Goal: Task Accomplishment & Management: Manage account settings

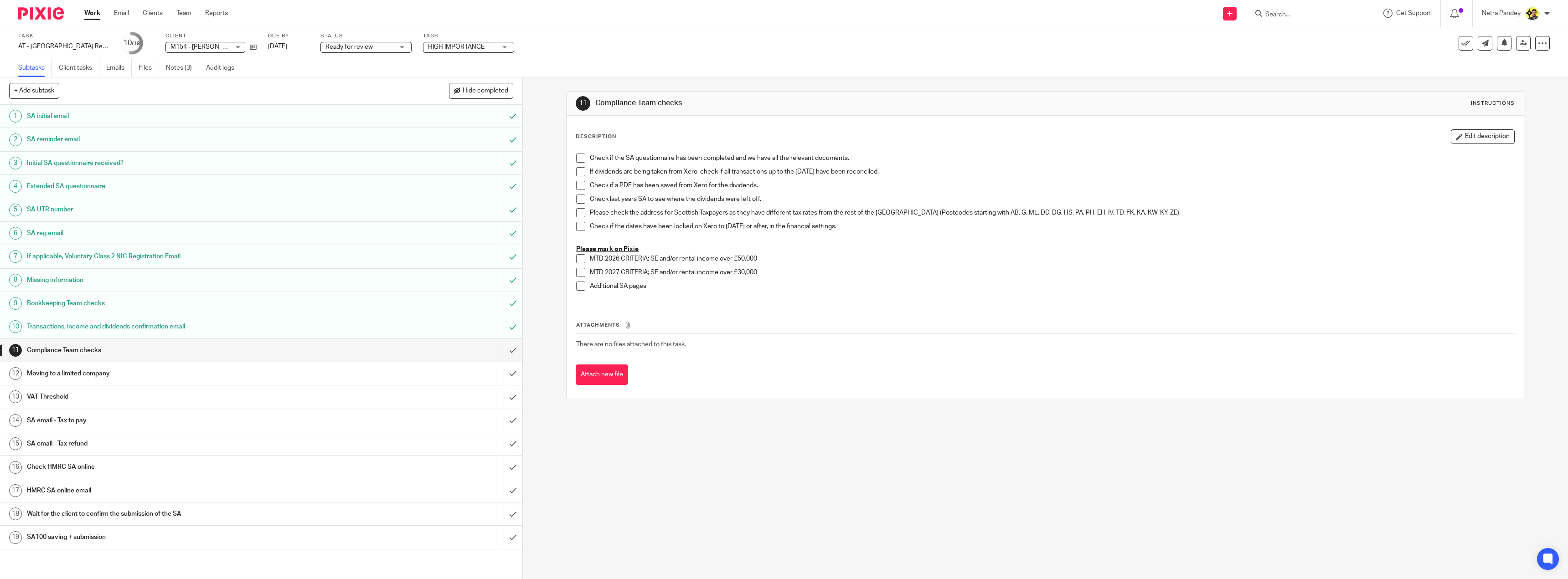
click at [578, 161] on span at bounding box center [581, 158] width 9 height 9
click at [578, 170] on span at bounding box center [581, 172] width 9 height 9
click at [579, 181] on span at bounding box center [581, 185] width 9 height 9
click at [579, 196] on span at bounding box center [581, 199] width 9 height 9
click at [578, 228] on span at bounding box center [581, 226] width 9 height 9
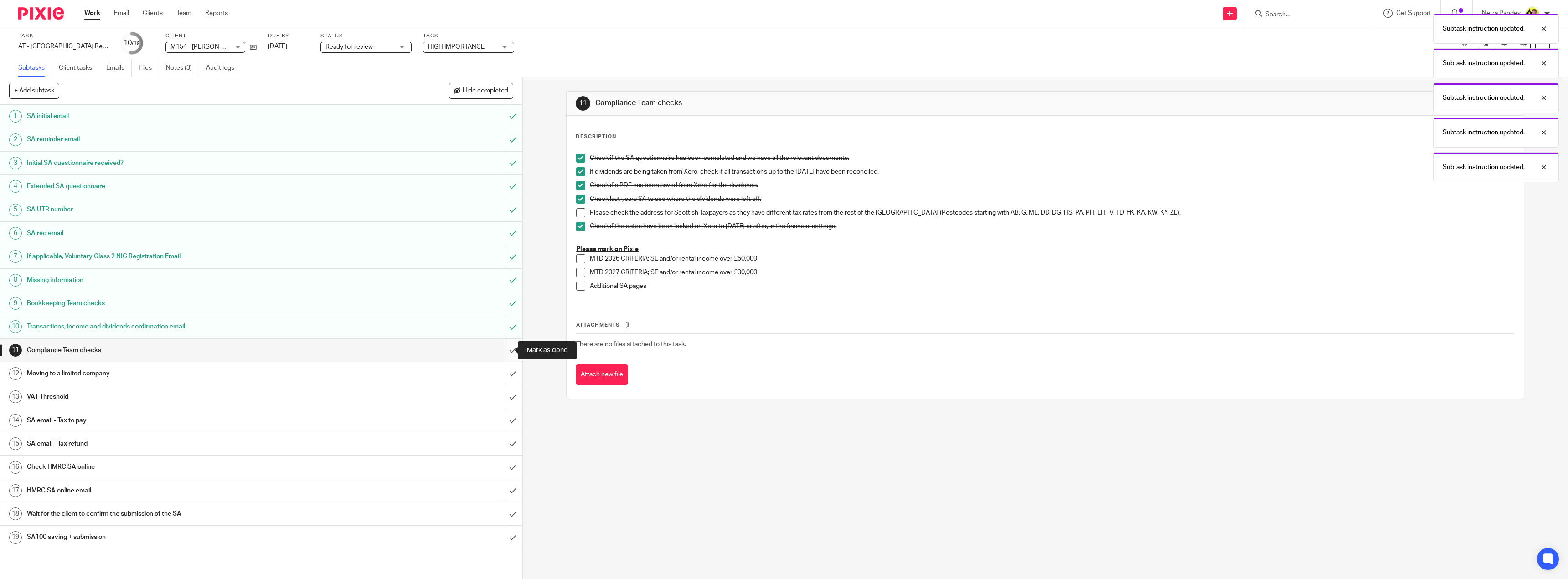
click at [505, 345] on input "submit" at bounding box center [261, 350] width 522 height 23
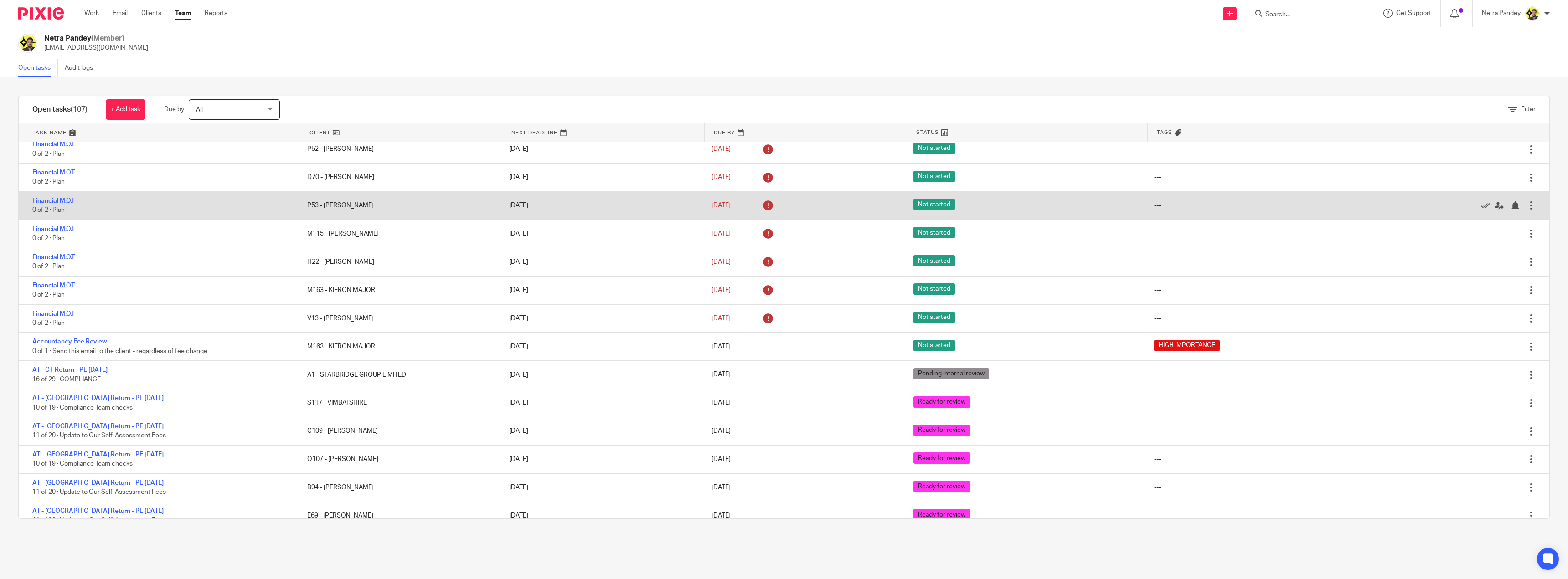
scroll to position [1275, 0]
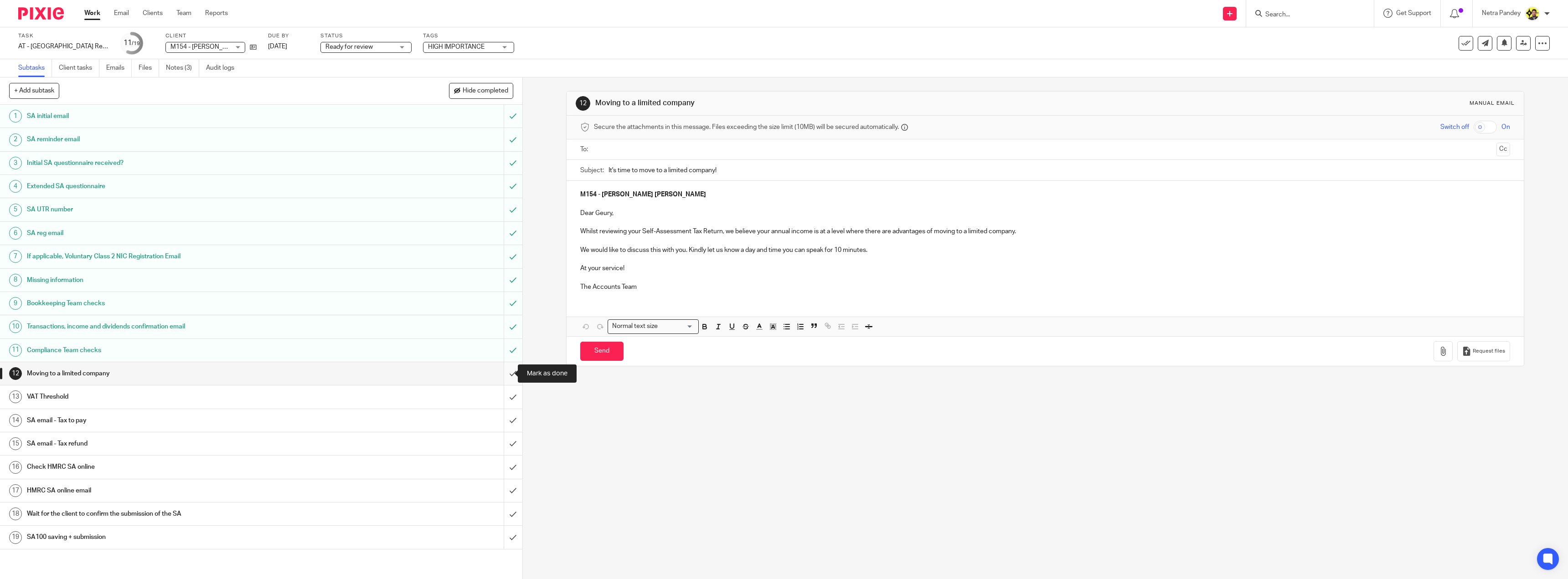
click at [510, 379] on input "submit" at bounding box center [261, 373] width 522 height 23
click at [510, 397] on input "submit" at bounding box center [261, 397] width 522 height 23
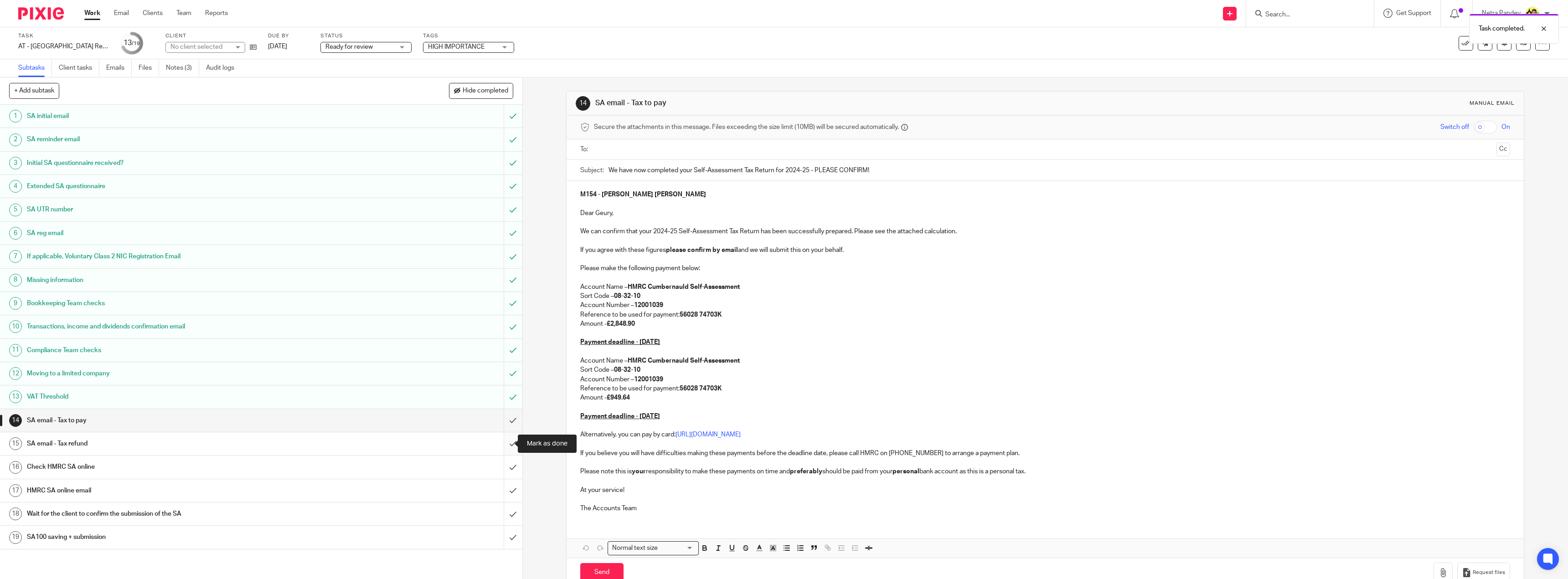
click at [501, 447] on input "submit" at bounding box center [261, 443] width 522 height 23
click at [501, 463] on input "submit" at bounding box center [261, 466] width 522 height 23
click at [501, 489] on input "submit" at bounding box center [261, 490] width 522 height 23
click at [628, 154] on ul at bounding box center [1045, 149] width 901 height 15
click at [628, 154] on input "text" at bounding box center [1045, 150] width 896 height 10
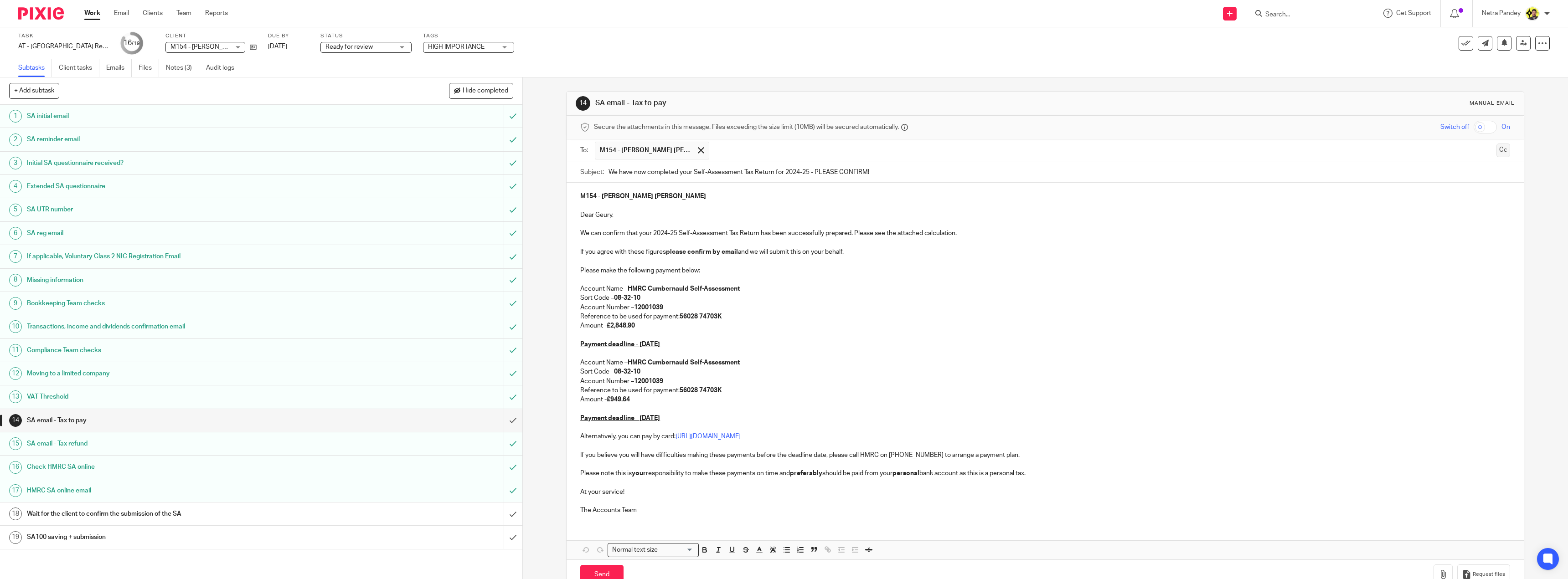
click at [1496, 145] on button "Cc" at bounding box center [1503, 150] width 14 height 14
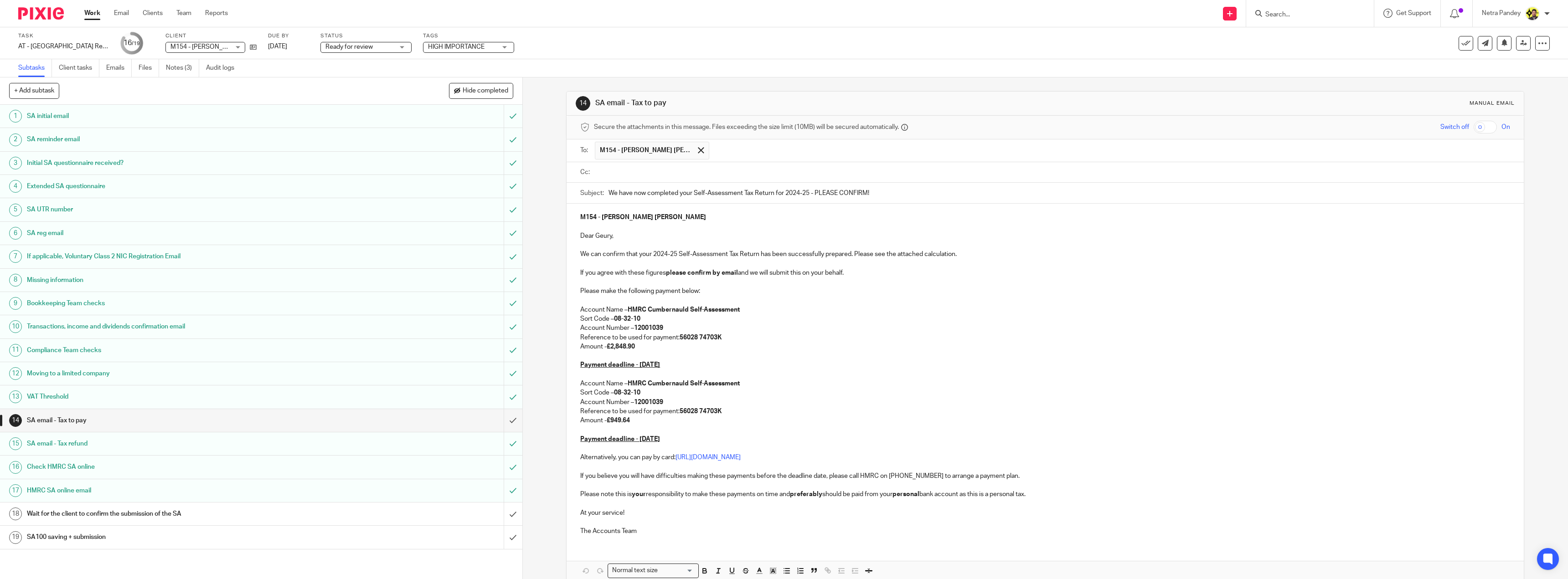
click at [653, 172] on input "text" at bounding box center [1051, 172] width 909 height 10
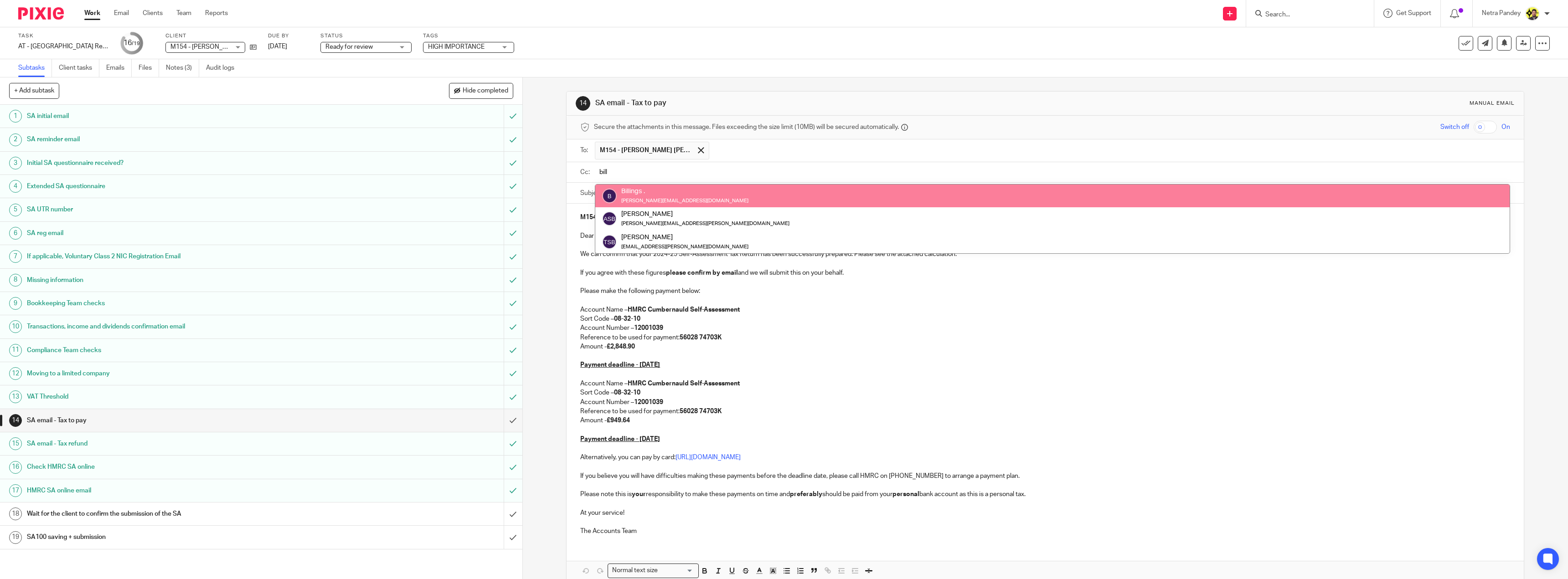
type input "bill"
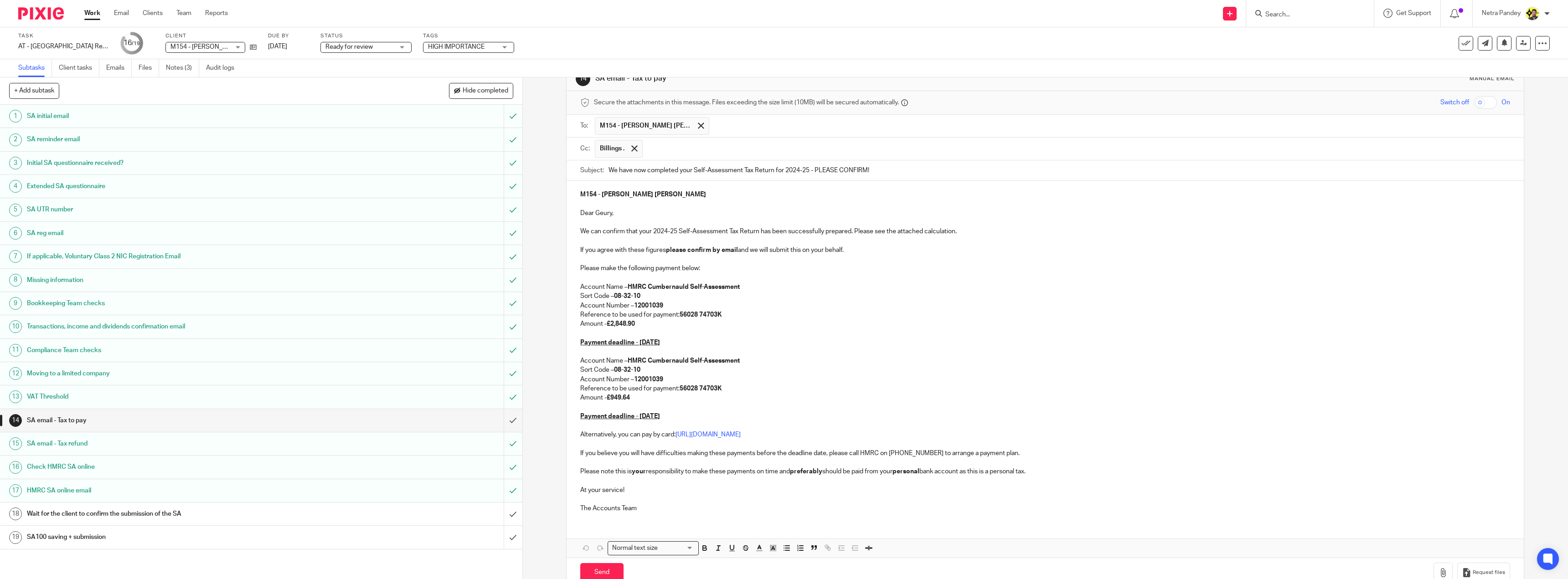
scroll to position [47, 0]
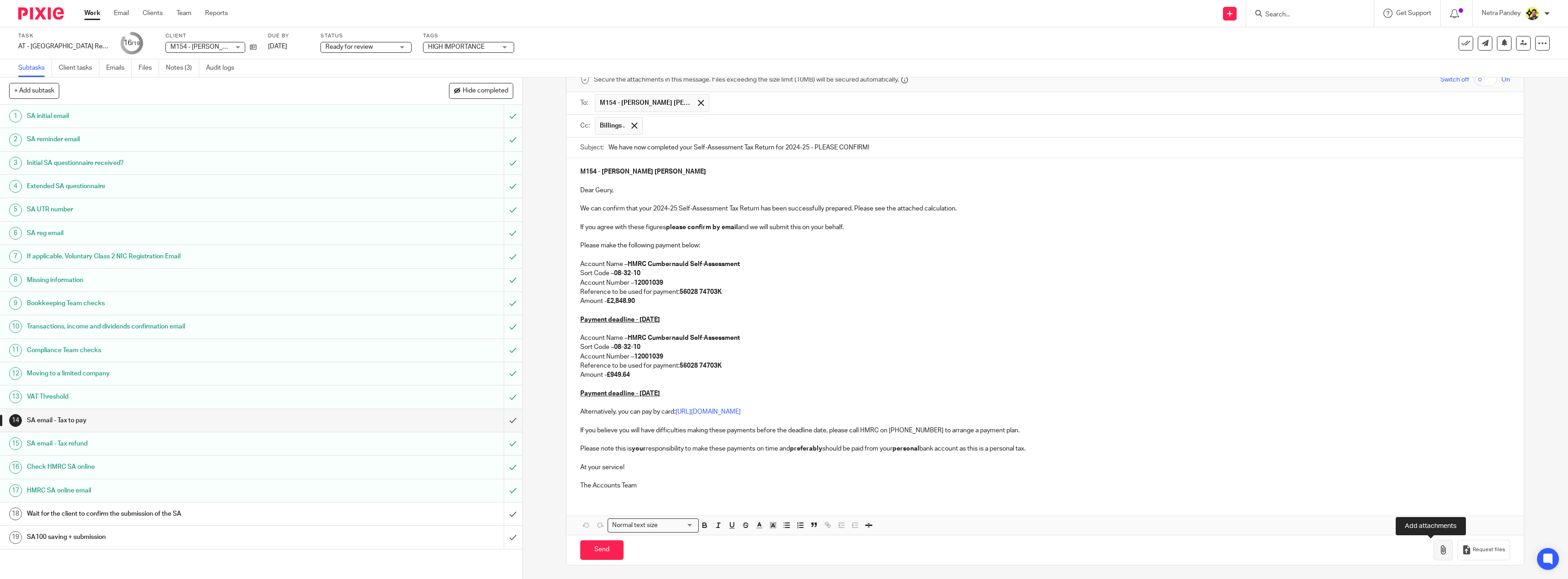
click at [1438, 547] on icon "button" at bounding box center [1443, 549] width 9 height 9
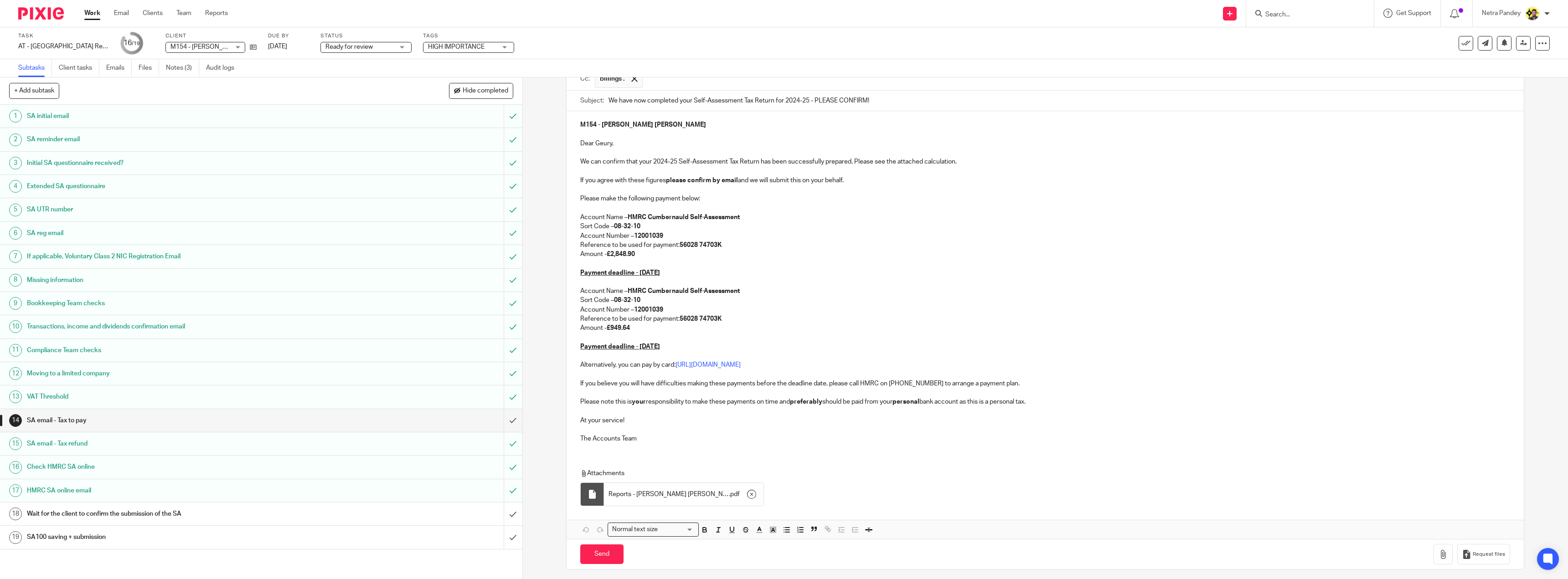
scroll to position [99, 0]
click at [595, 544] on input "Send" at bounding box center [601, 550] width 43 height 19
type input "Sent"
click at [188, 69] on link "Notes (3)" at bounding box center [183, 68] width 34 height 18
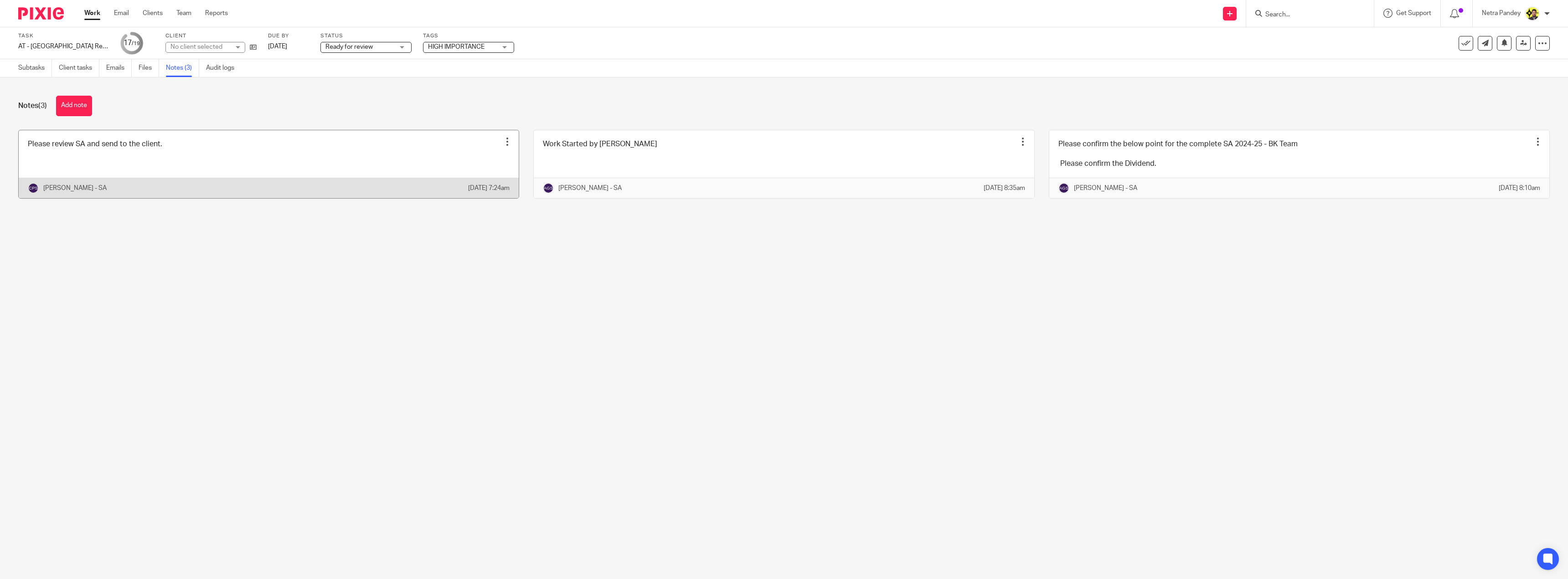
click at [193, 164] on link at bounding box center [268, 164] width 500 height 68
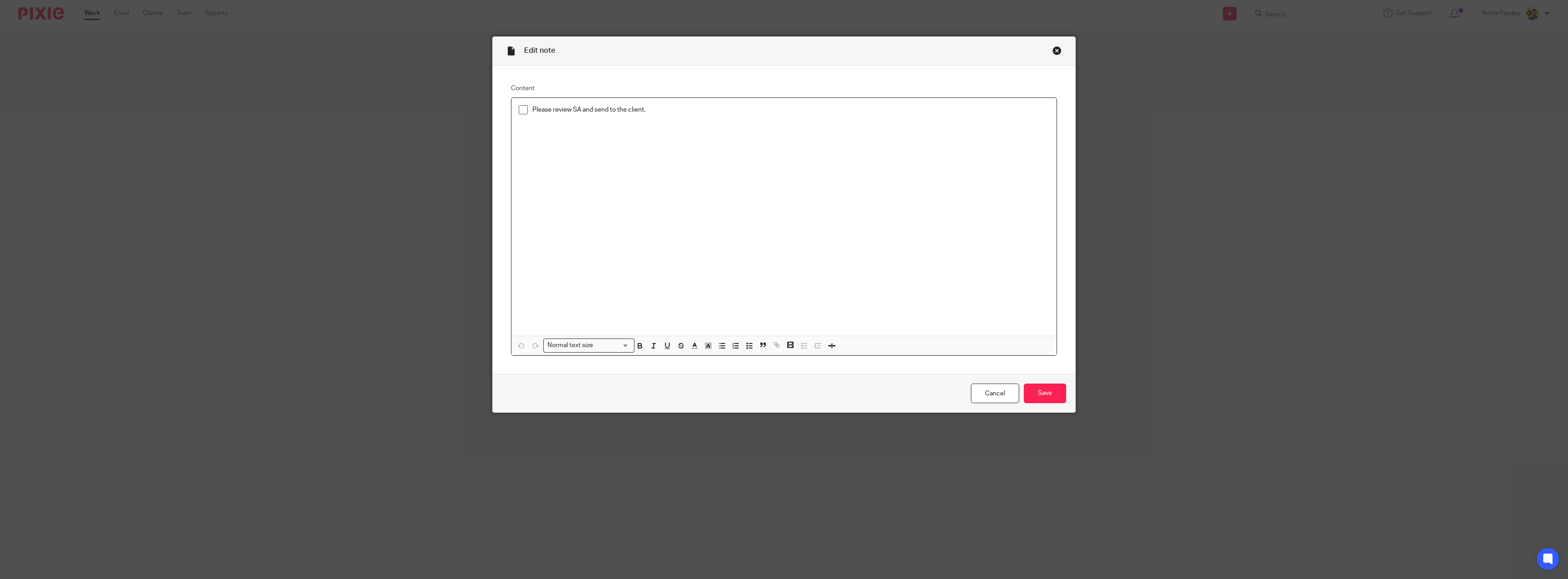
click at [519, 112] on span at bounding box center [523, 110] width 9 height 9
click at [1041, 399] on input "Save" at bounding box center [1045, 393] width 43 height 19
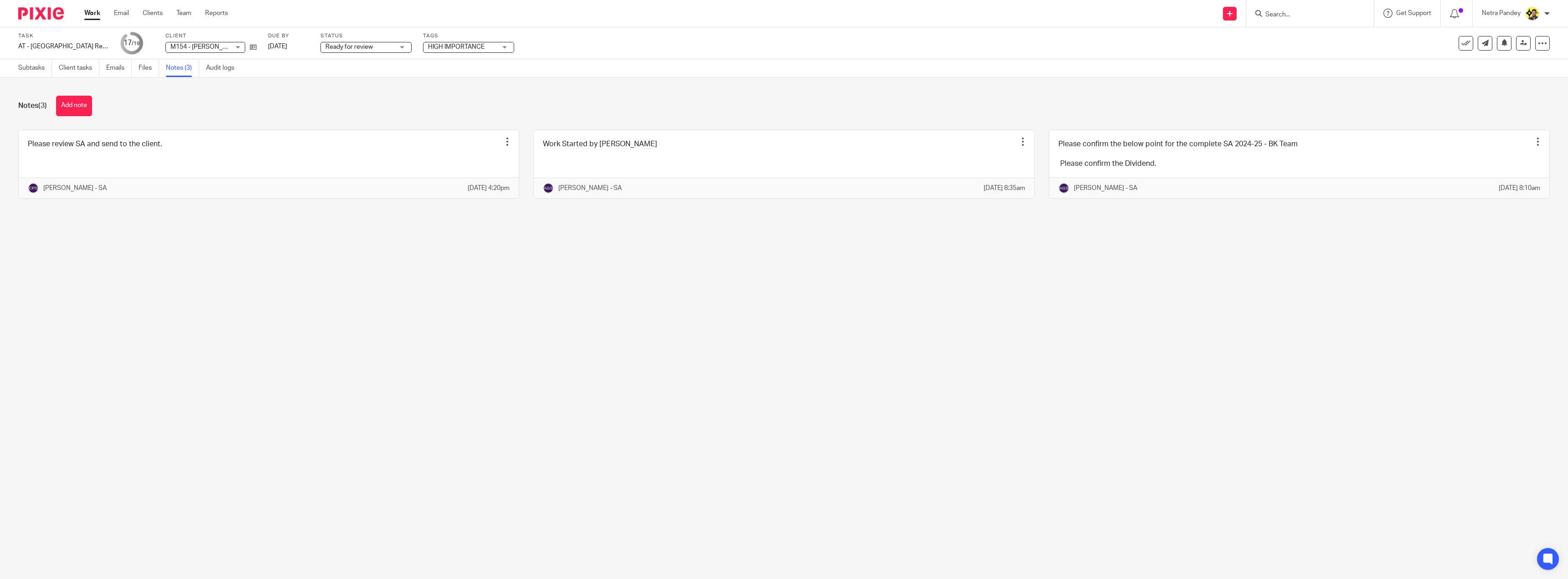
click at [355, 46] on span "Ready for review" at bounding box center [348, 47] width 47 height 6
click at [356, 185] on li "Ready to file" at bounding box center [366, 191] width 90 height 19
click at [445, 49] on span "HIGH IMPORTANCE" at bounding box center [456, 47] width 57 height 6
click at [445, 66] on li "HIGH IMPORTANCE" at bounding box center [468, 62] width 90 height 19
checkbox input "false"
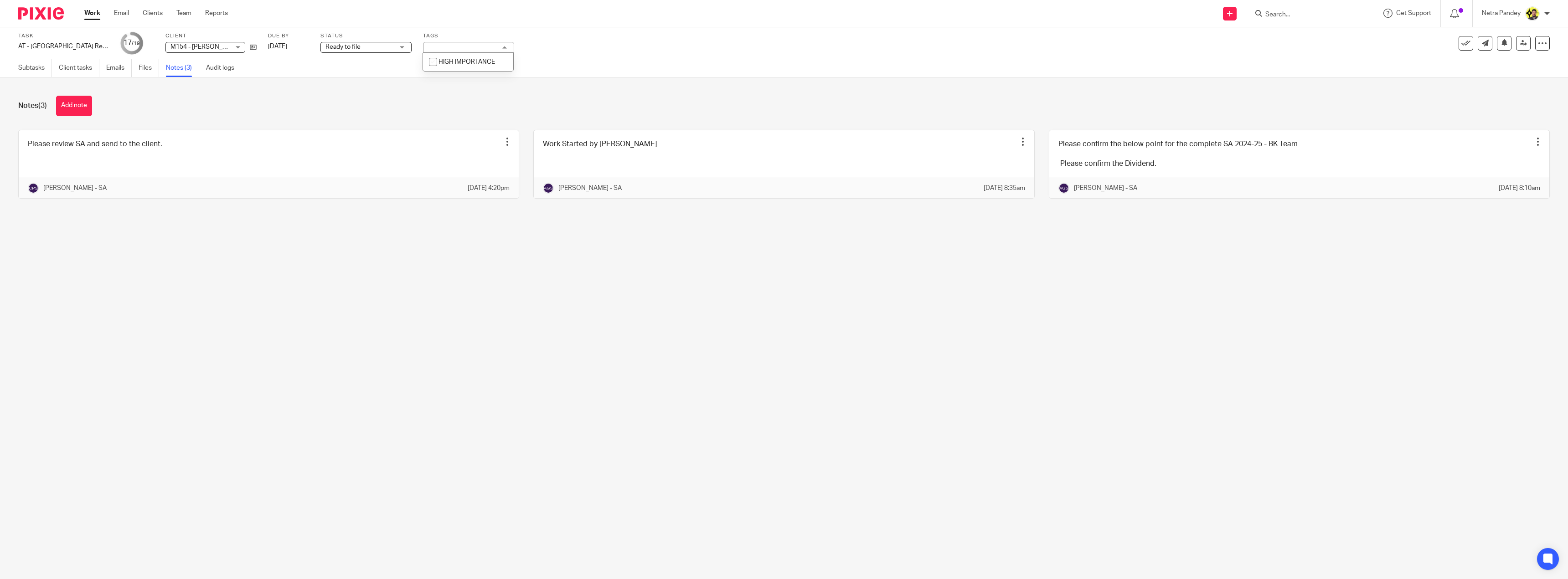
click at [299, 74] on div "Subtasks Client tasks Emails Files Notes (3) Audit logs" at bounding box center [784, 68] width 1568 height 18
click at [1520, 45] on icon at bounding box center [1523, 43] width 7 height 7
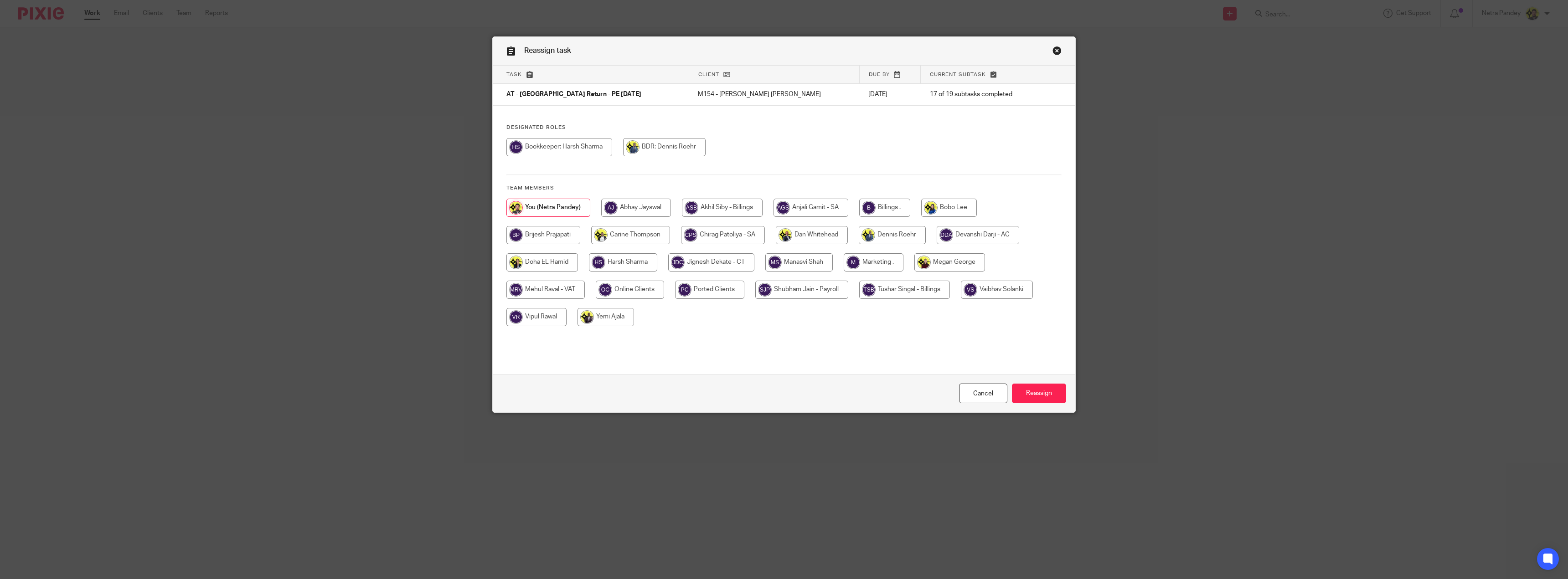
click at [893, 211] on input "radio" at bounding box center [884, 208] width 51 height 18
radio input "true"
click at [1021, 395] on input "Reassign" at bounding box center [1039, 393] width 54 height 19
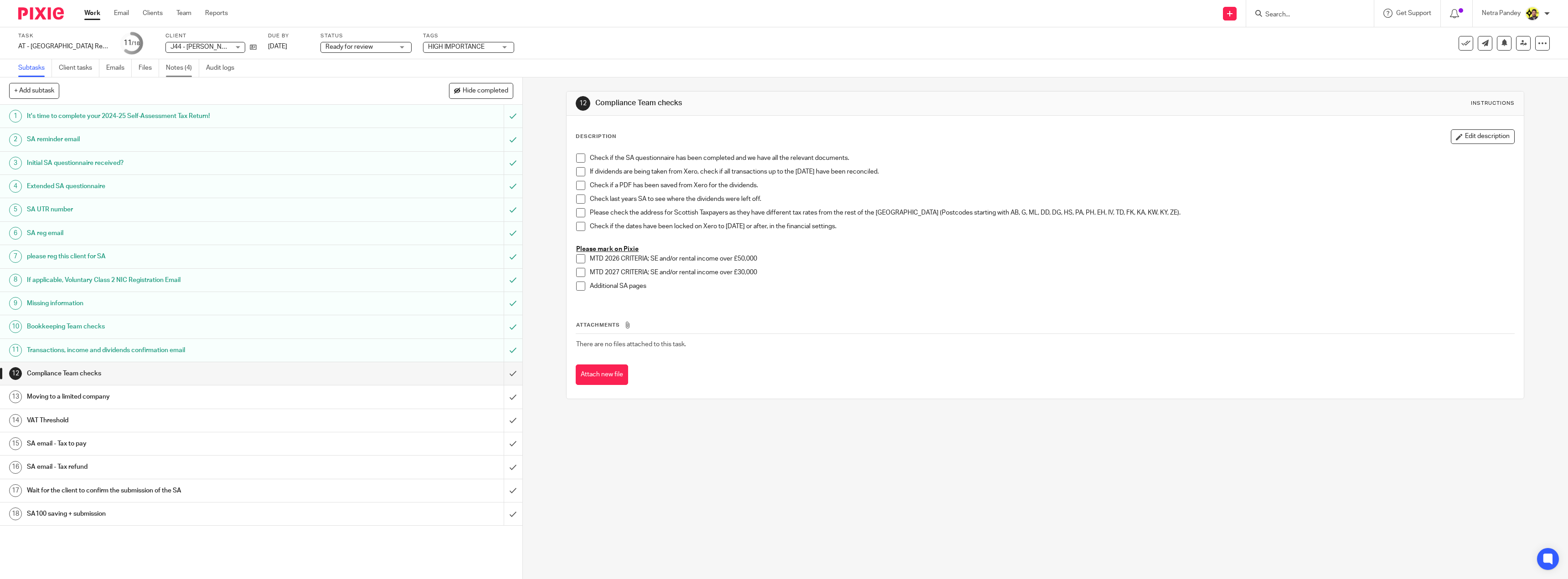
click at [177, 75] on link "Notes (4)" at bounding box center [183, 68] width 34 height 18
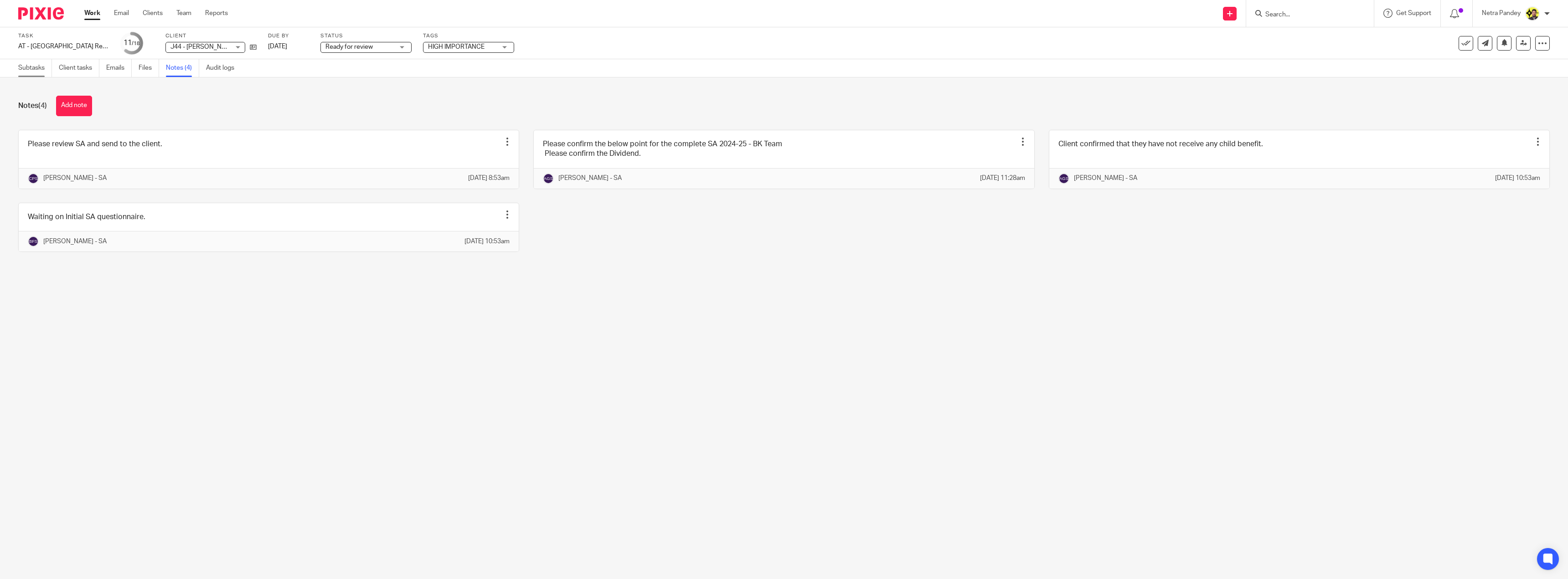
click at [34, 66] on link "Subtasks" at bounding box center [35, 68] width 34 height 18
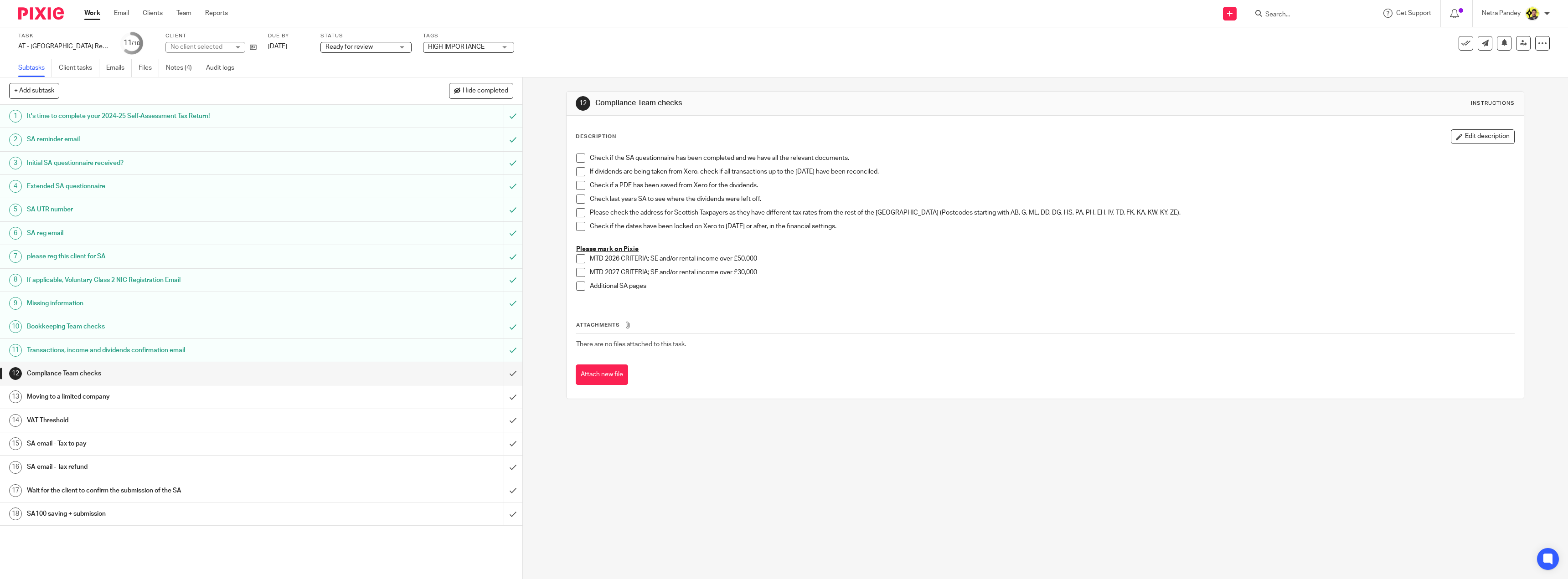
click at [579, 156] on span at bounding box center [581, 158] width 9 height 9
click at [576, 170] on span at bounding box center [581, 172] width 9 height 9
click at [576, 188] on span at bounding box center [581, 185] width 9 height 9
click at [576, 199] on span at bounding box center [581, 199] width 9 height 9
click at [576, 210] on span at bounding box center [581, 213] width 9 height 9
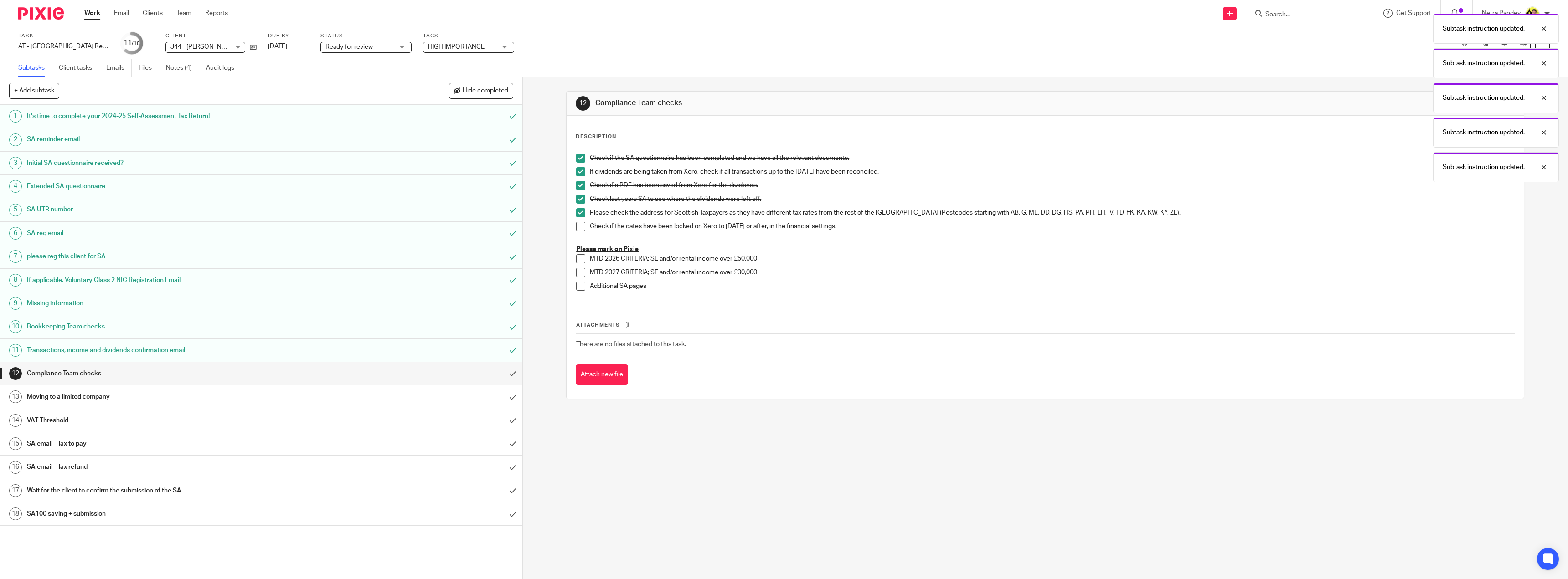
click at [576, 226] on span at bounding box center [581, 226] width 9 height 9
click at [505, 374] on input "submit" at bounding box center [261, 373] width 522 height 23
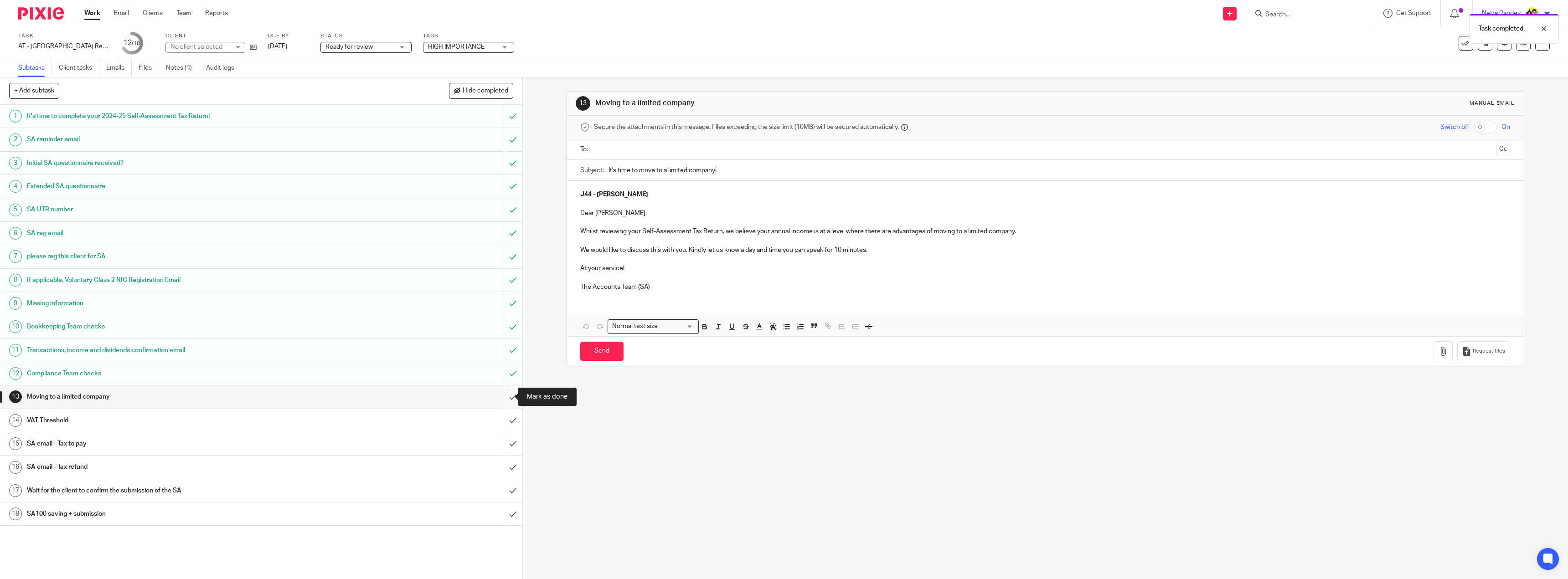
click at [508, 399] on input "submit" at bounding box center [261, 397] width 522 height 23
click at [501, 424] on input "submit" at bounding box center [261, 420] width 522 height 23
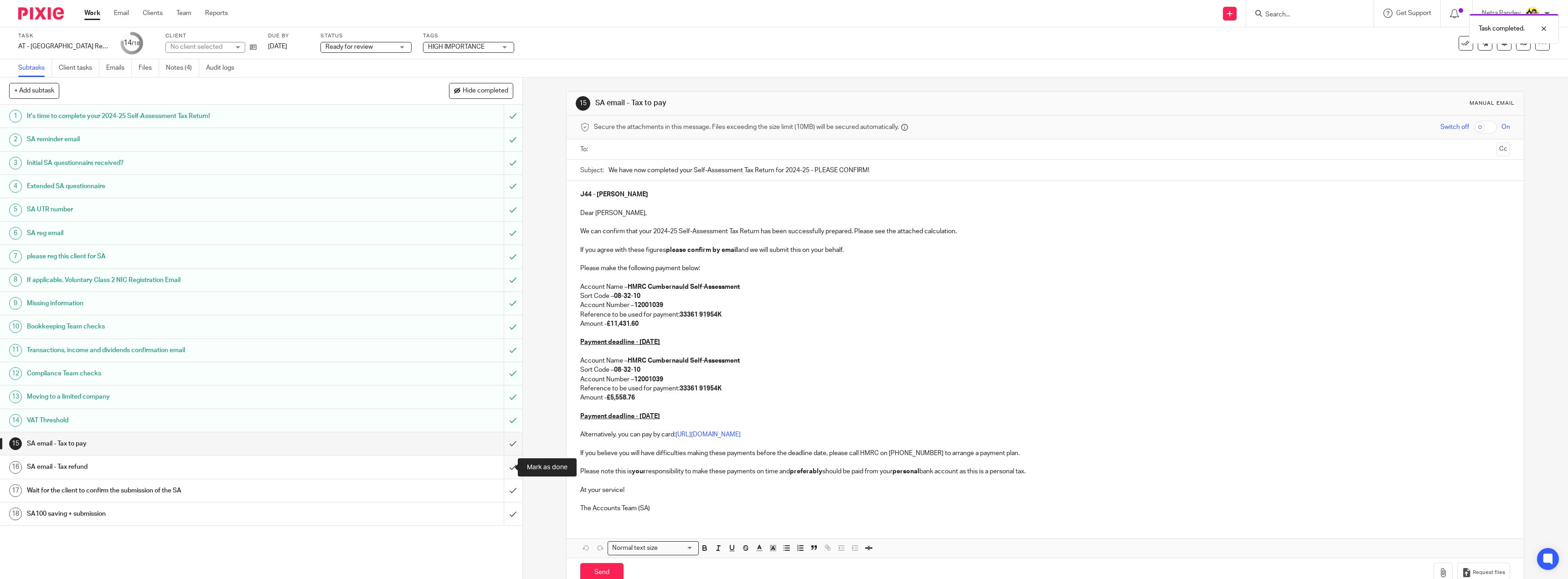
click at [502, 469] on input "submit" at bounding box center [261, 466] width 522 height 23
click at [618, 148] on input "text" at bounding box center [1045, 150] width 896 height 10
click at [1496, 148] on button "Cc" at bounding box center [1503, 150] width 14 height 14
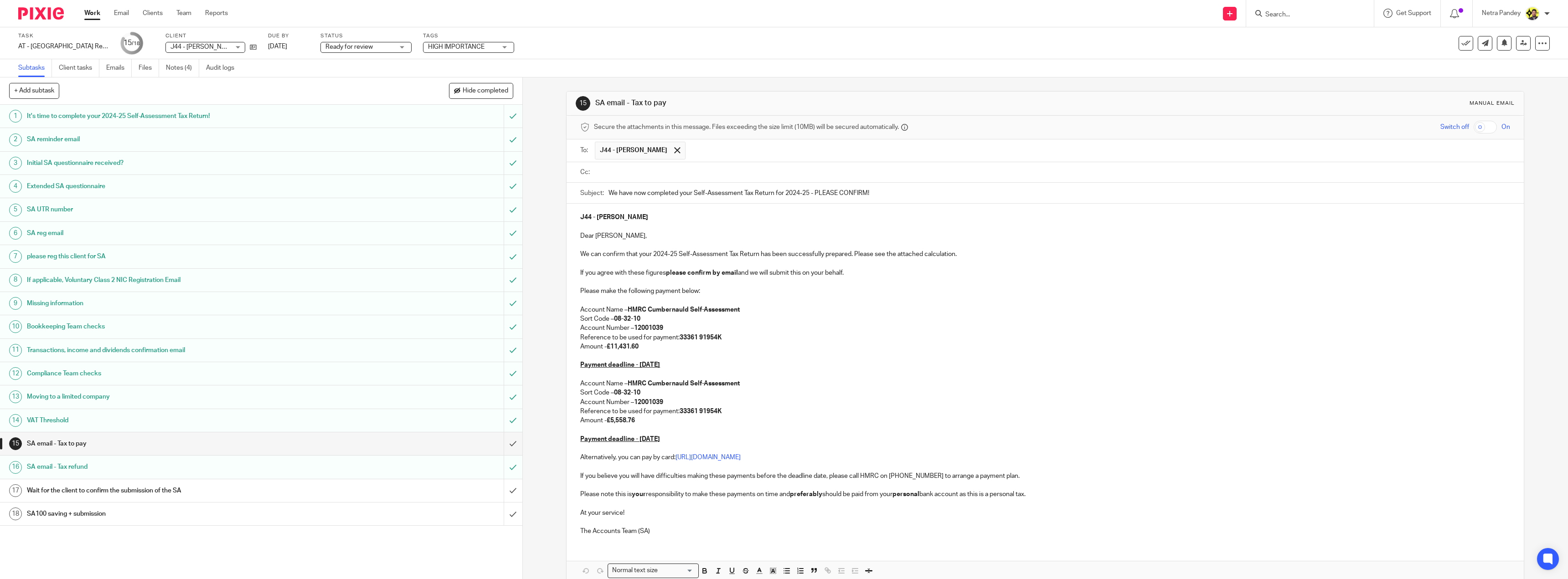
click at [776, 175] on input "text" at bounding box center [1051, 172] width 909 height 10
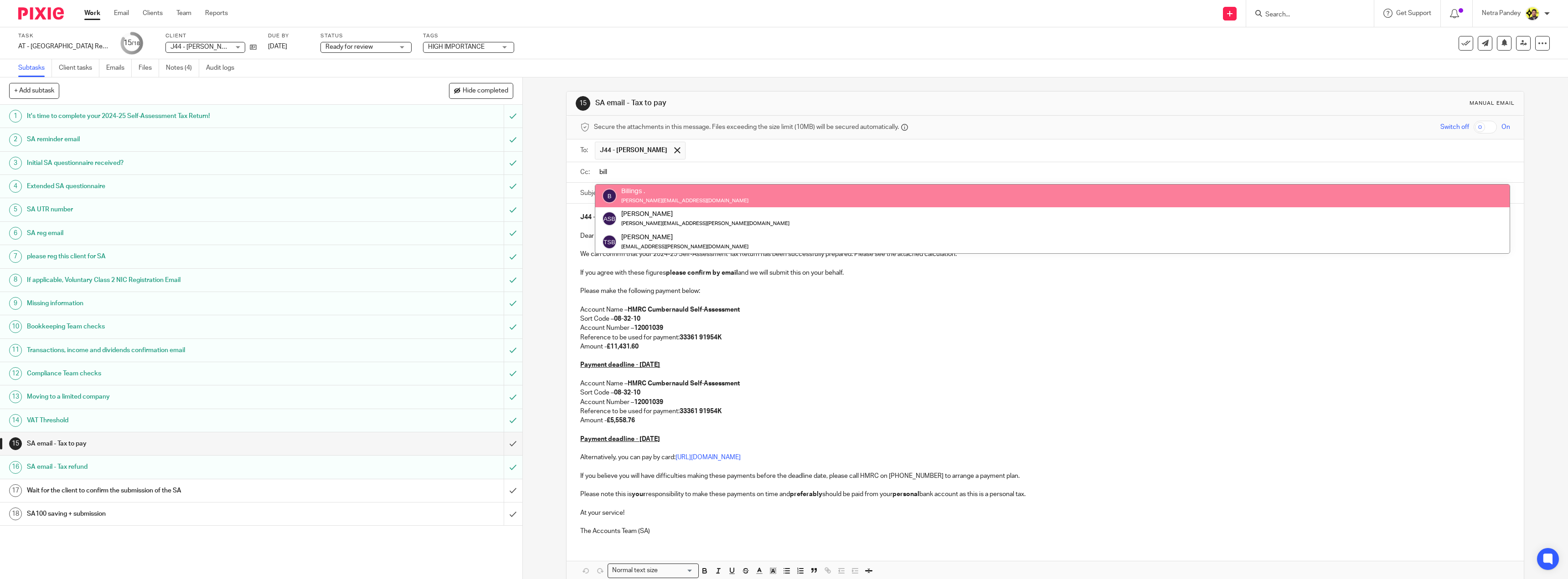
type input "bill"
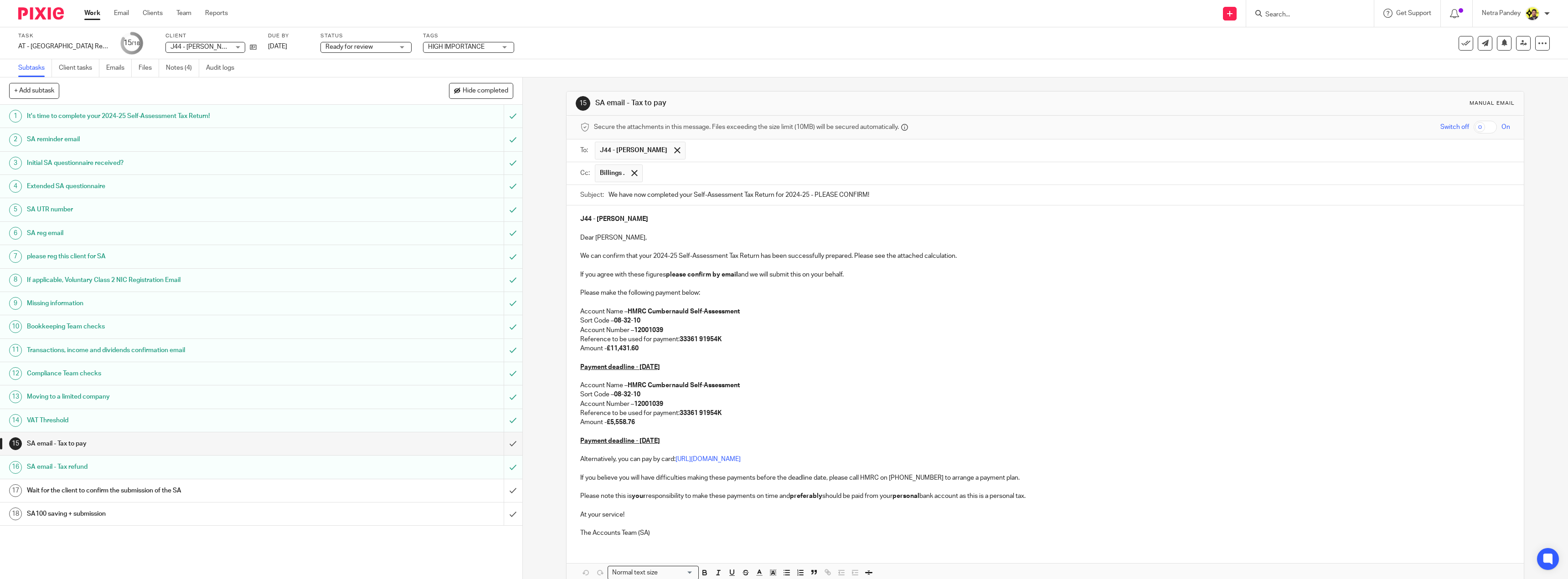
scroll to position [47, 0]
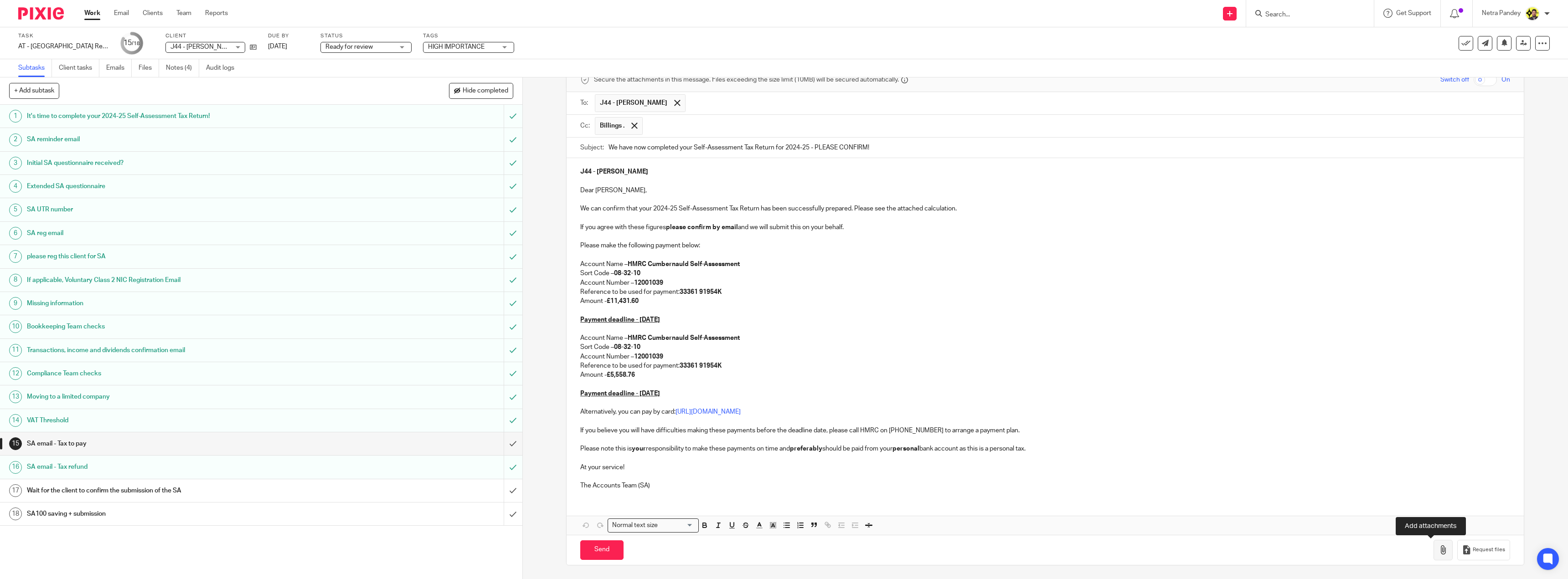
click at [1438, 547] on icon "button" at bounding box center [1443, 549] width 9 height 9
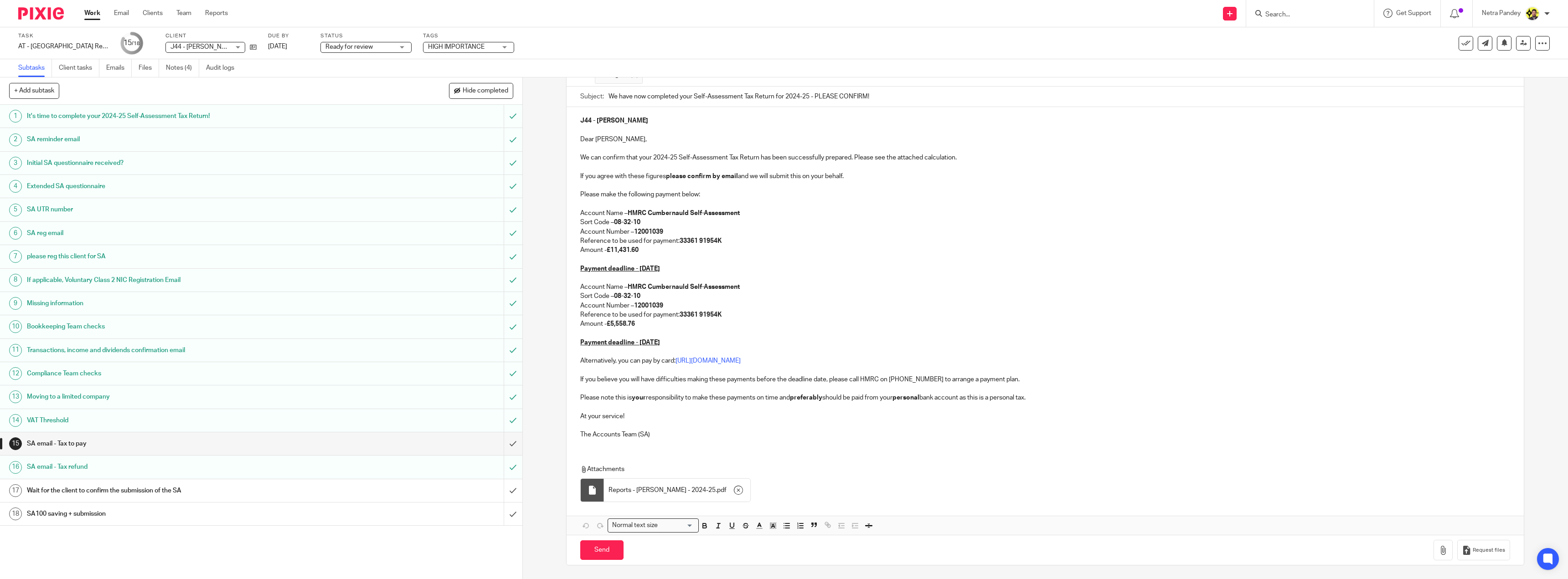
scroll to position [99, 0]
click at [601, 549] on input "Send" at bounding box center [601, 550] width 43 height 19
type input "Sent"
click at [177, 70] on link "Notes (4)" at bounding box center [183, 68] width 34 height 18
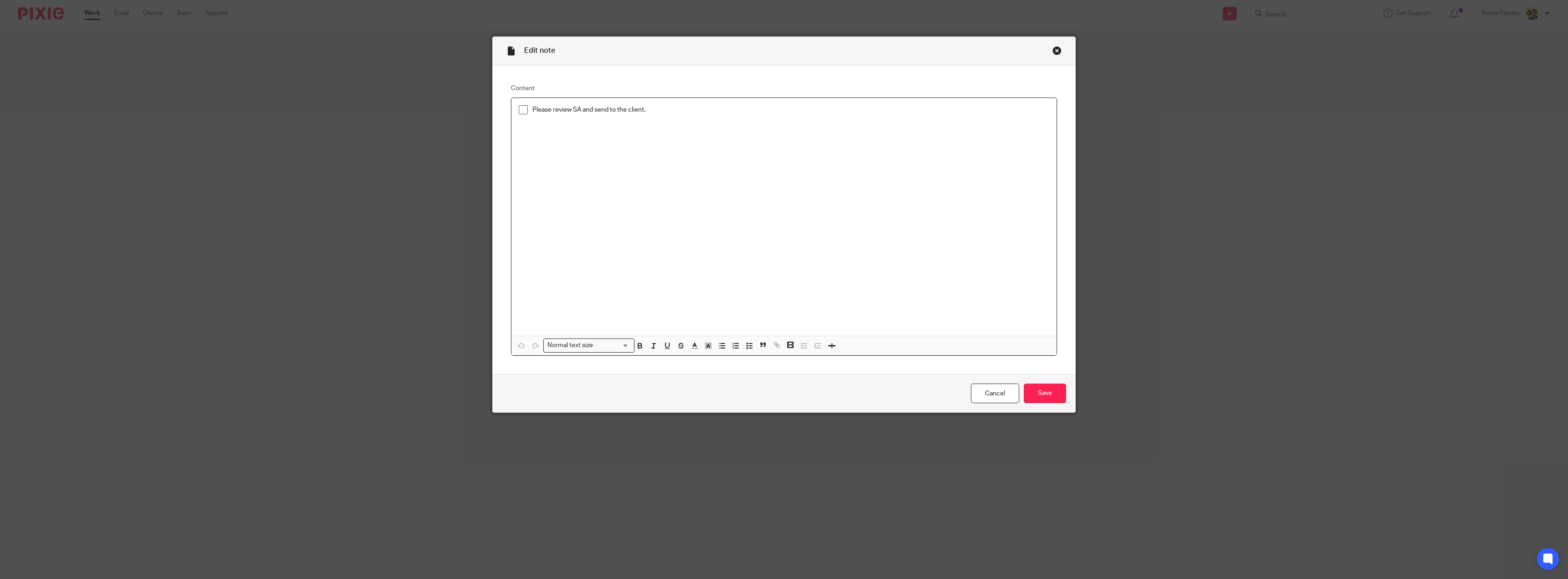
click at [513, 109] on div "Please review SA and send to the client." at bounding box center [783, 217] width 545 height 238
click at [519, 110] on span at bounding box center [523, 110] width 9 height 9
click at [1056, 401] on input "Save" at bounding box center [1045, 393] width 43 height 19
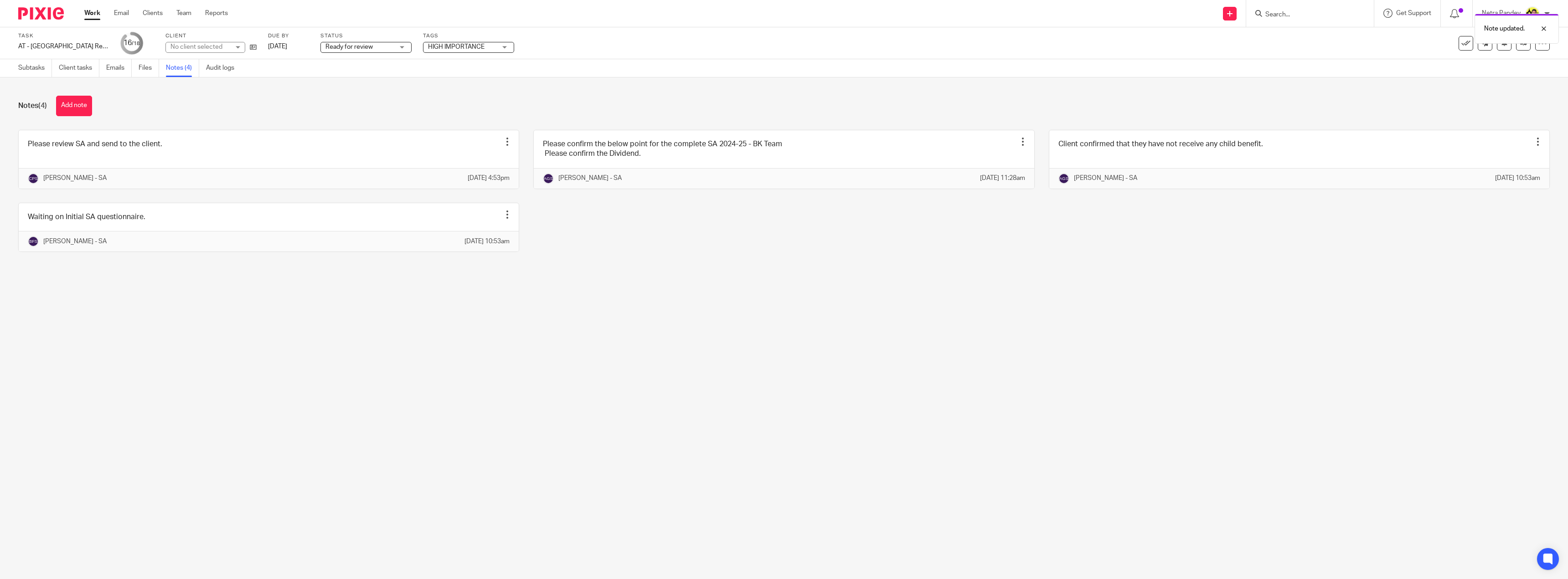
click at [347, 49] on span "Ready for review" at bounding box center [348, 47] width 47 height 6
drag, startPoint x: 359, startPoint y: 188, endPoint x: 383, endPoint y: 157, distance: 39.2
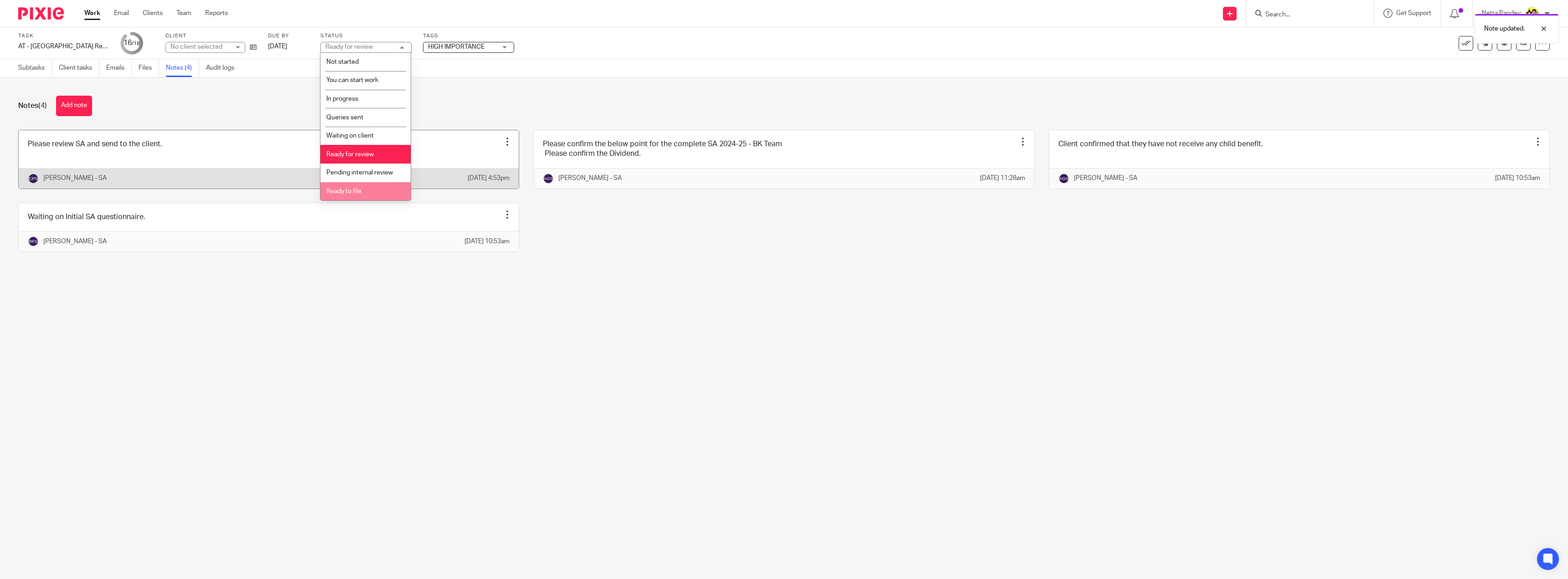
click at [359, 188] on span "Ready to file" at bounding box center [344, 191] width 35 height 6
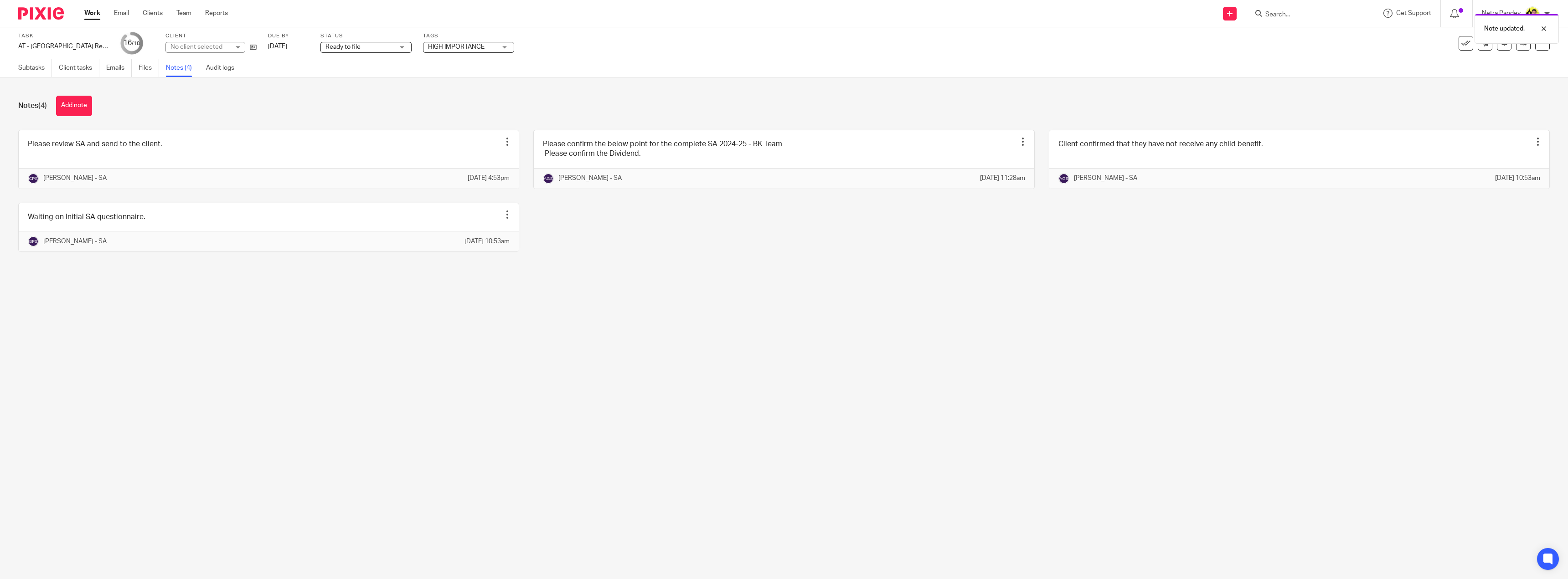
click at [457, 44] on span "HIGH IMPORTANCE" at bounding box center [456, 47] width 57 height 6
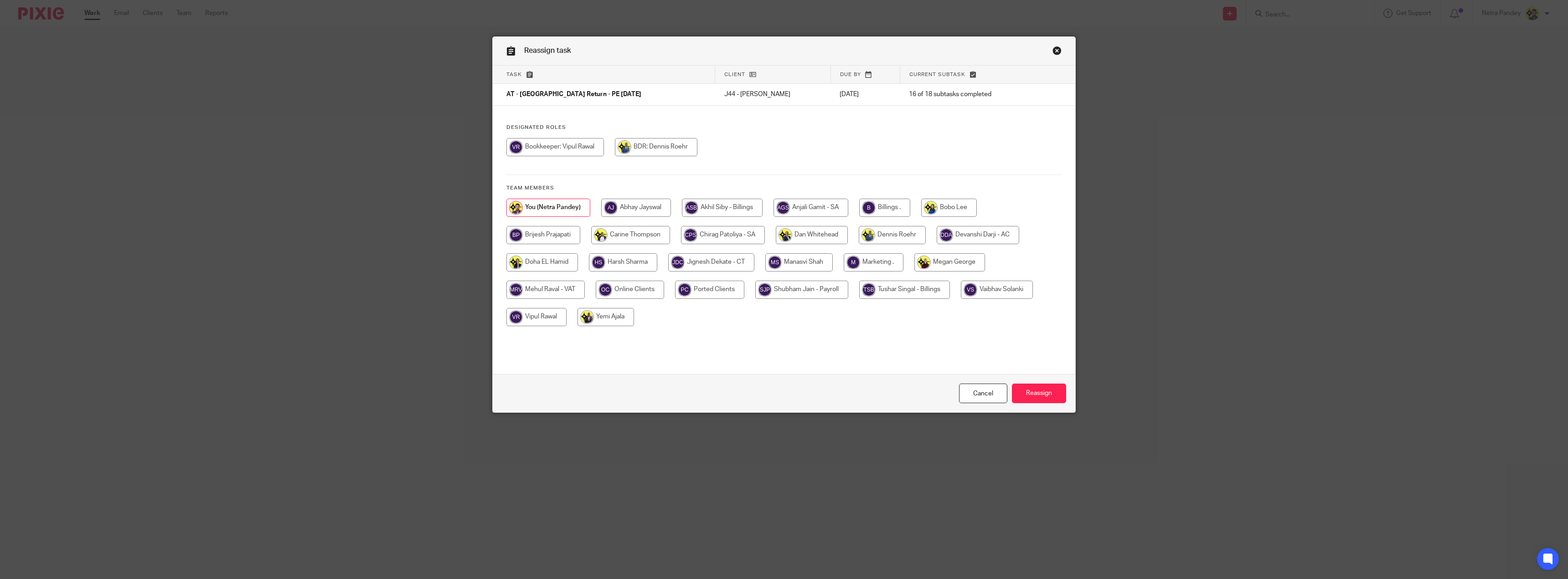
click at [892, 210] on input "radio" at bounding box center [884, 208] width 51 height 18
radio input "true"
click at [1022, 391] on input "Reassign" at bounding box center [1039, 393] width 54 height 19
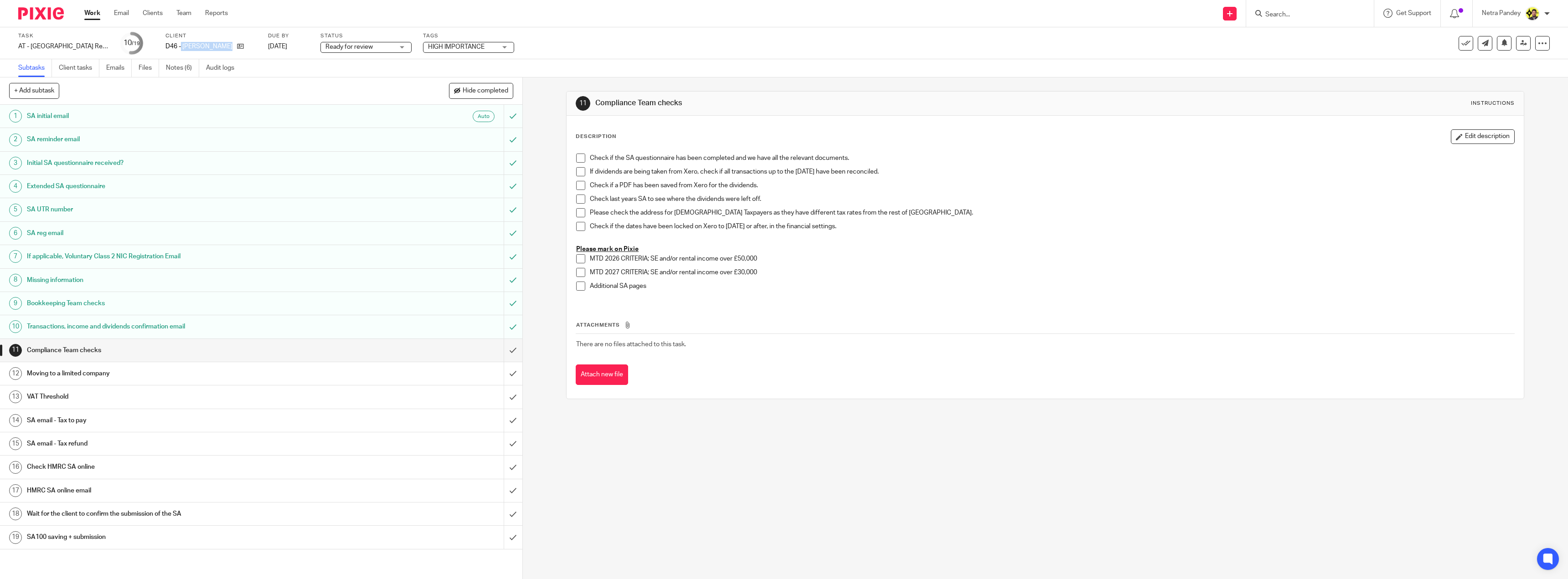
drag, startPoint x: 181, startPoint y: 46, endPoint x: 229, endPoint y: 53, distance: 48.5
click at [229, 53] on div "Client D46 - ZIPORA DEKA" at bounding box center [210, 43] width 91 height 22
copy div "ZIPORA DEKA"
click at [188, 65] on link "Notes (6)" at bounding box center [183, 68] width 34 height 18
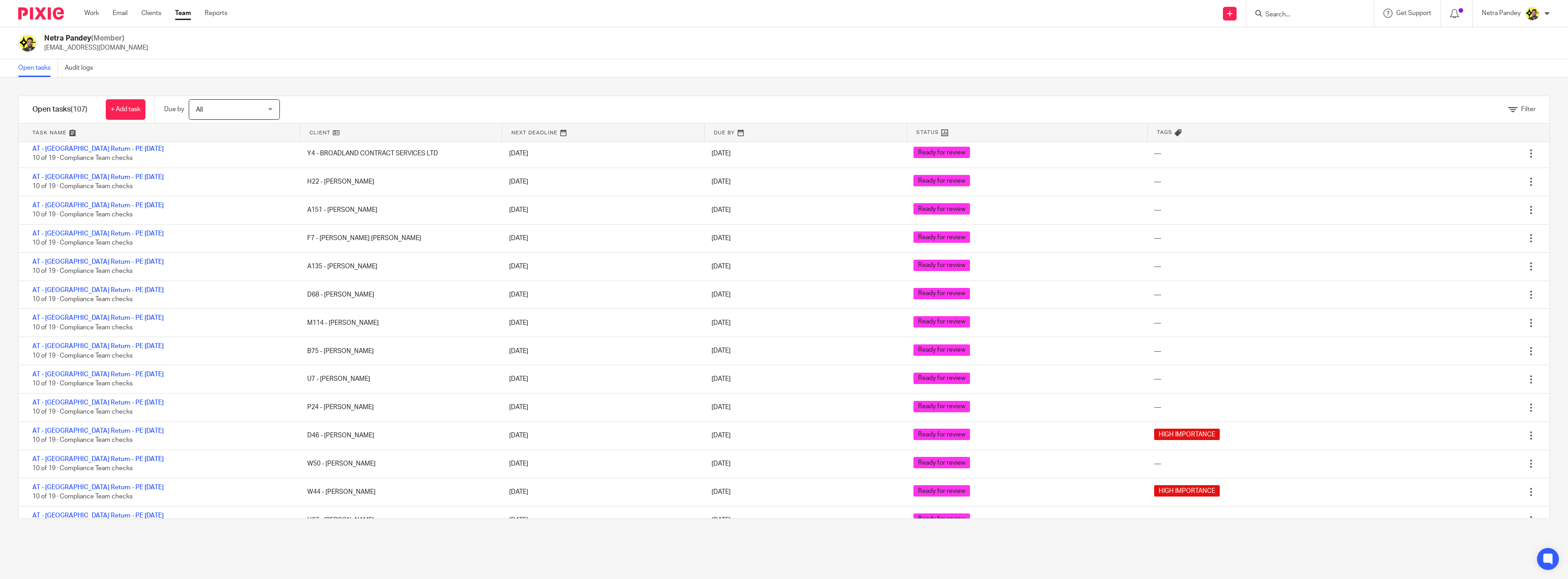
scroll to position [2639, 0]
